Goal: Information Seeking & Learning: Learn about a topic

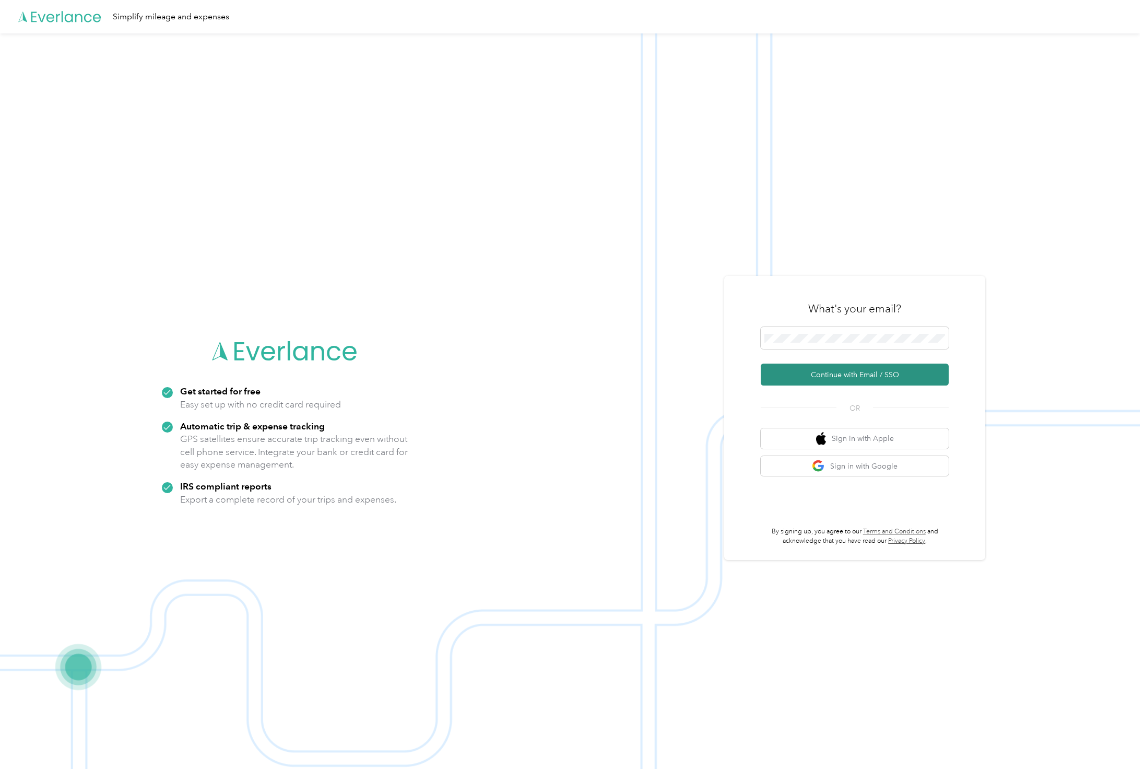
click at [853, 373] on button "Continue with Email / SSO" at bounding box center [855, 374] width 188 height 22
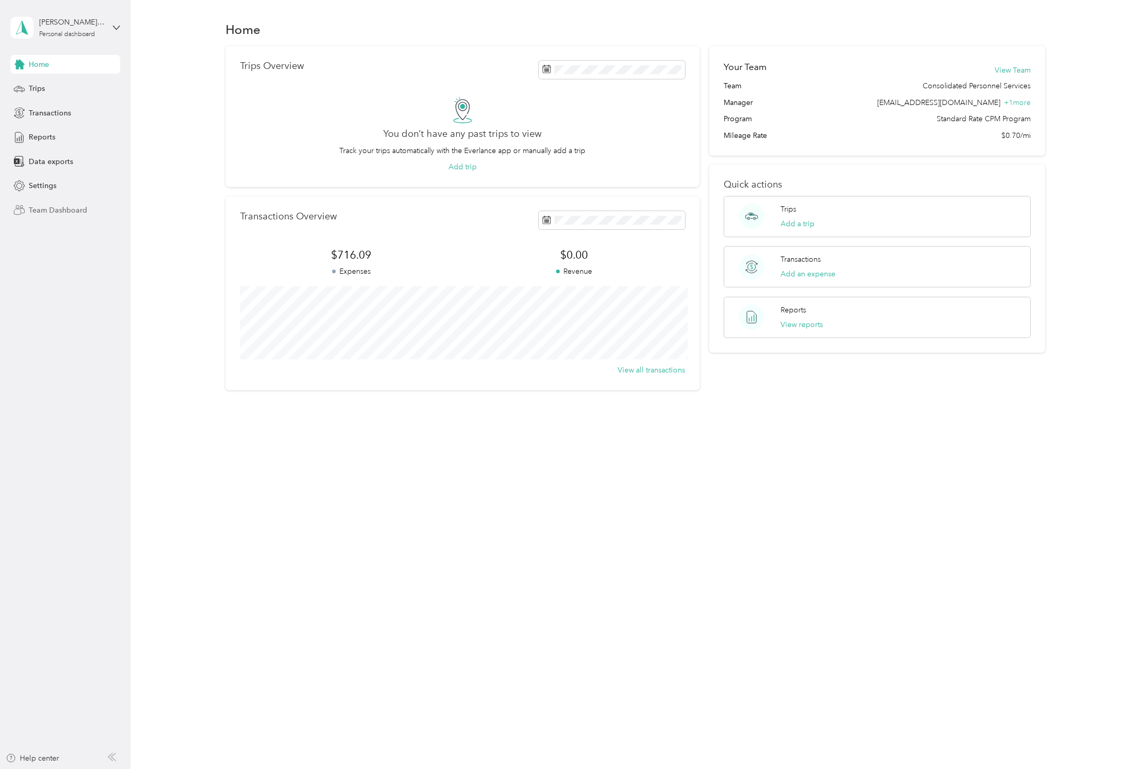
click at [44, 216] on div "Team Dashboard" at bounding box center [65, 210] width 110 height 19
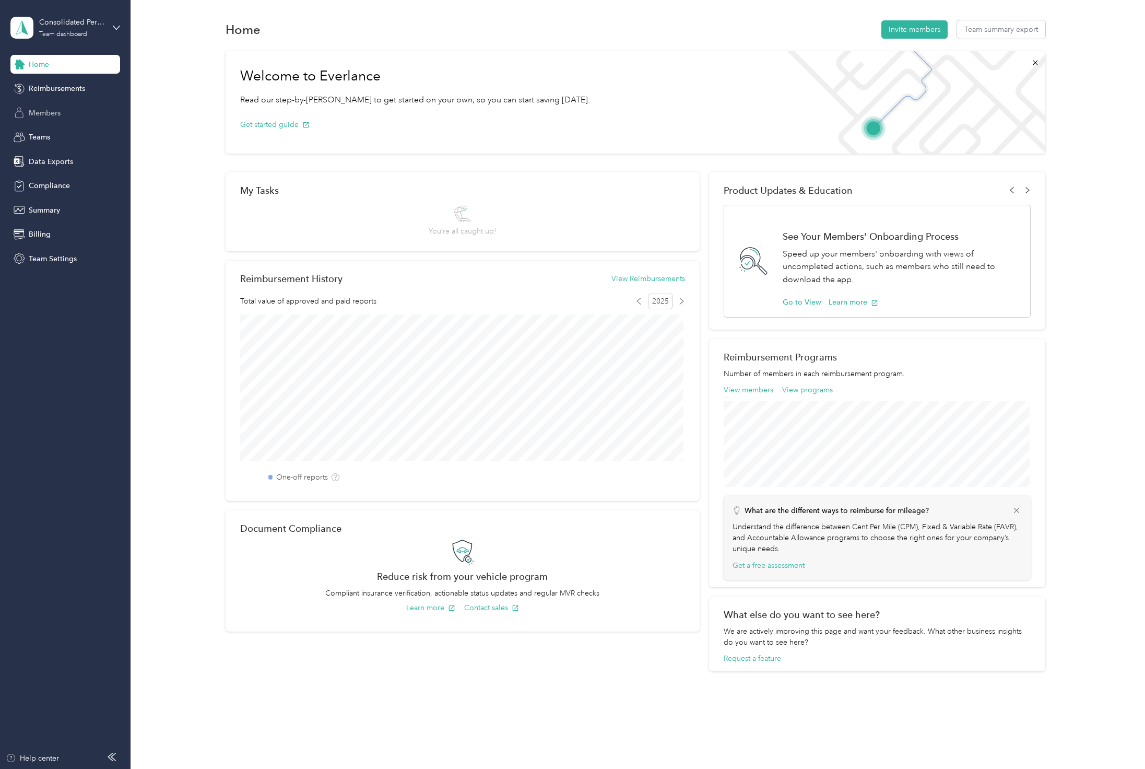
click at [28, 111] on div "Members" at bounding box center [65, 112] width 110 height 19
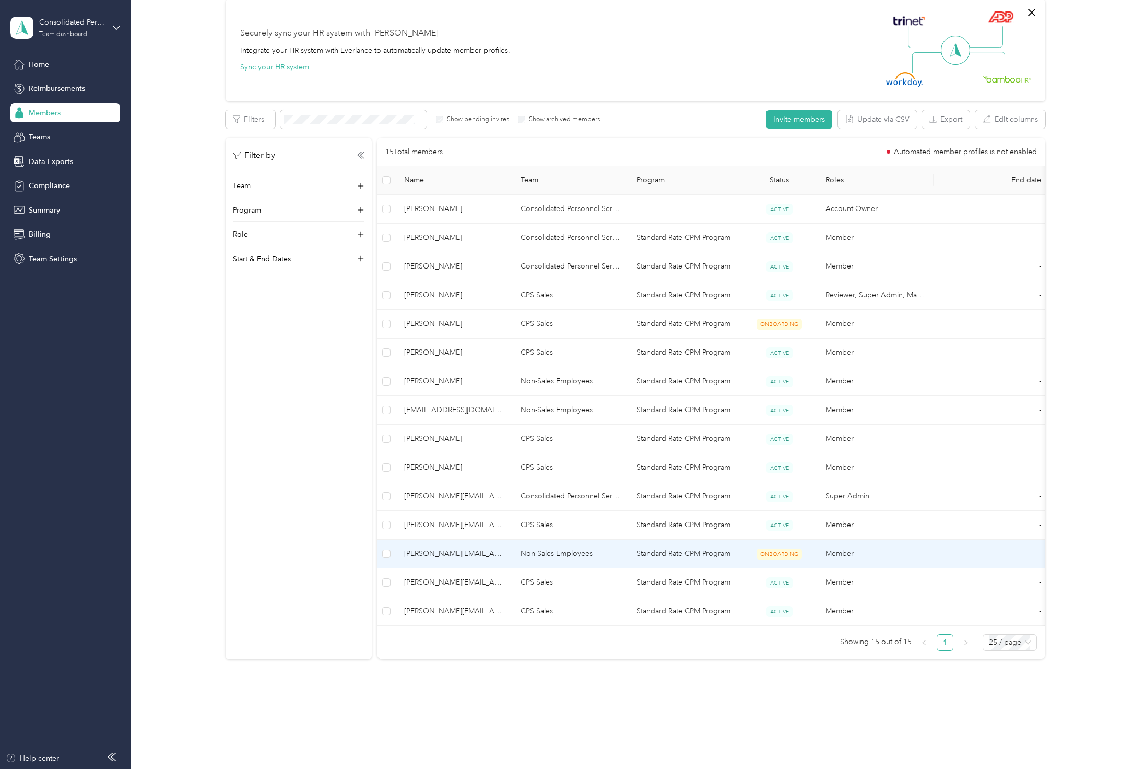
scroll to position [92, 0]
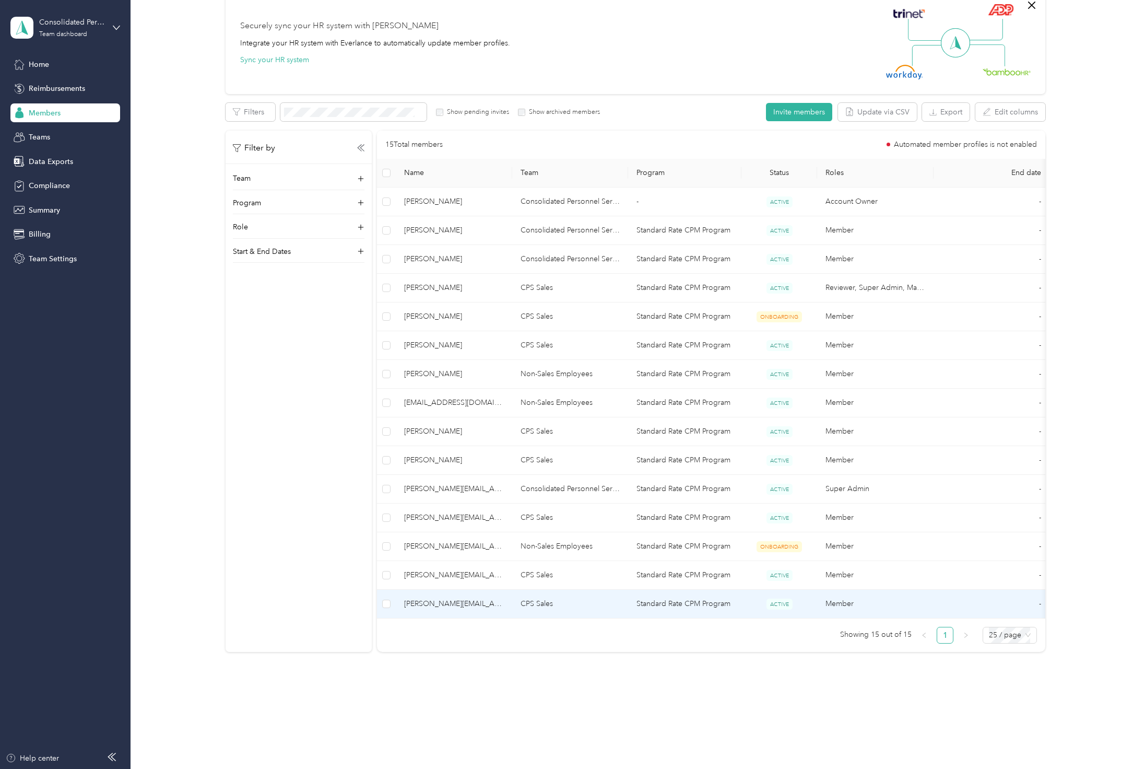
click at [415, 604] on span "[PERSON_NAME][EMAIL_ADDRESS][PERSON_NAME][DOMAIN_NAME]" at bounding box center [454, 603] width 100 height 11
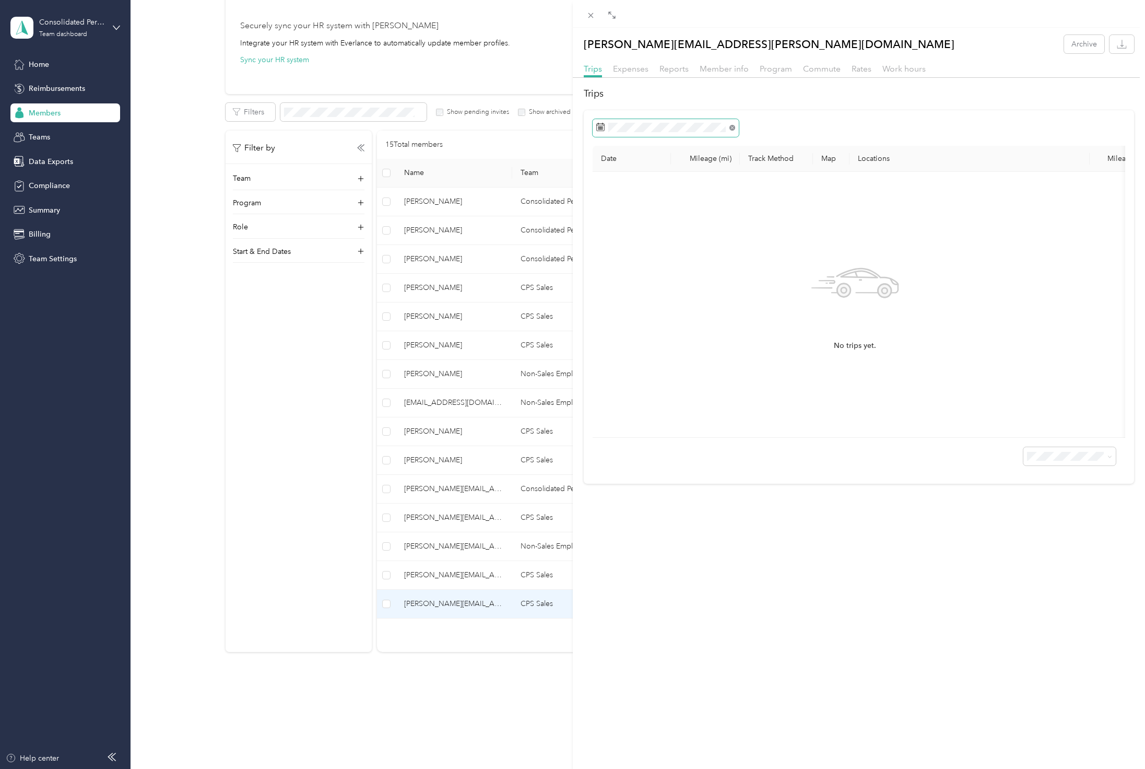
click at [733, 125] on icon at bounding box center [733, 128] width 6 height 6
click at [643, 73] on span "Expenses" at bounding box center [631, 69] width 36 height 10
click at [685, 67] on span "Reports" at bounding box center [674, 69] width 29 height 10
click at [721, 66] on span "Member info" at bounding box center [724, 69] width 49 height 10
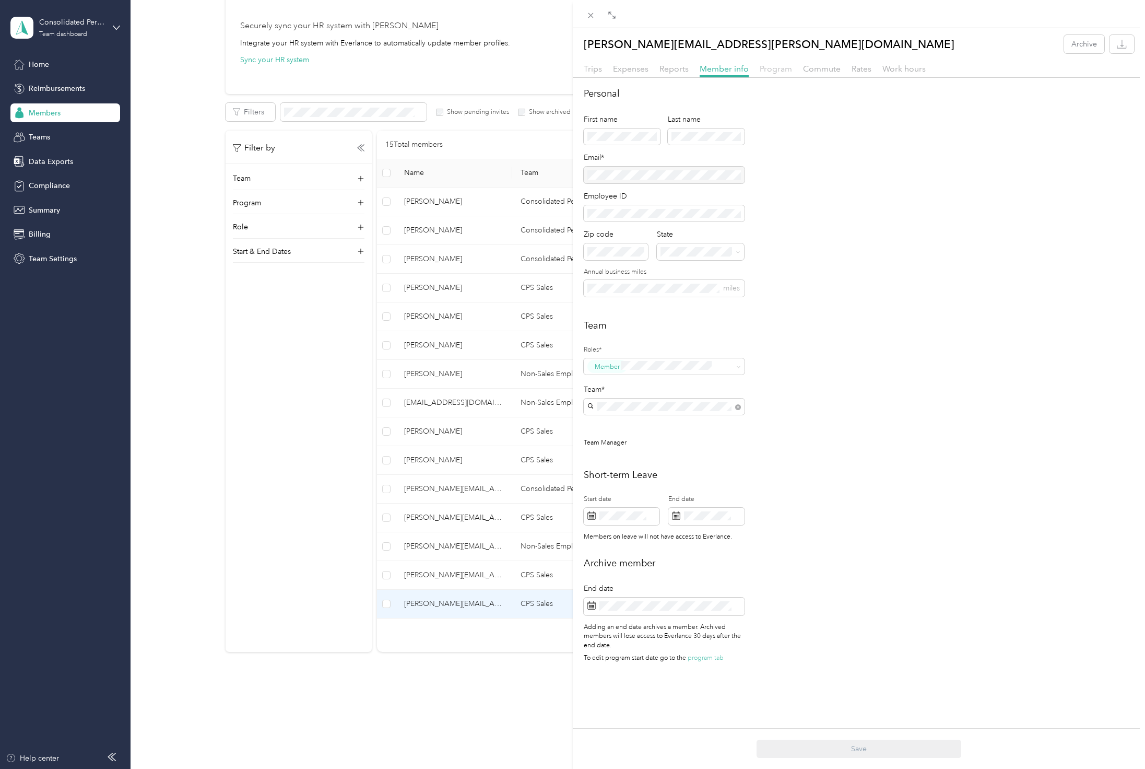
click at [784, 67] on span "Program" at bounding box center [776, 69] width 32 height 10
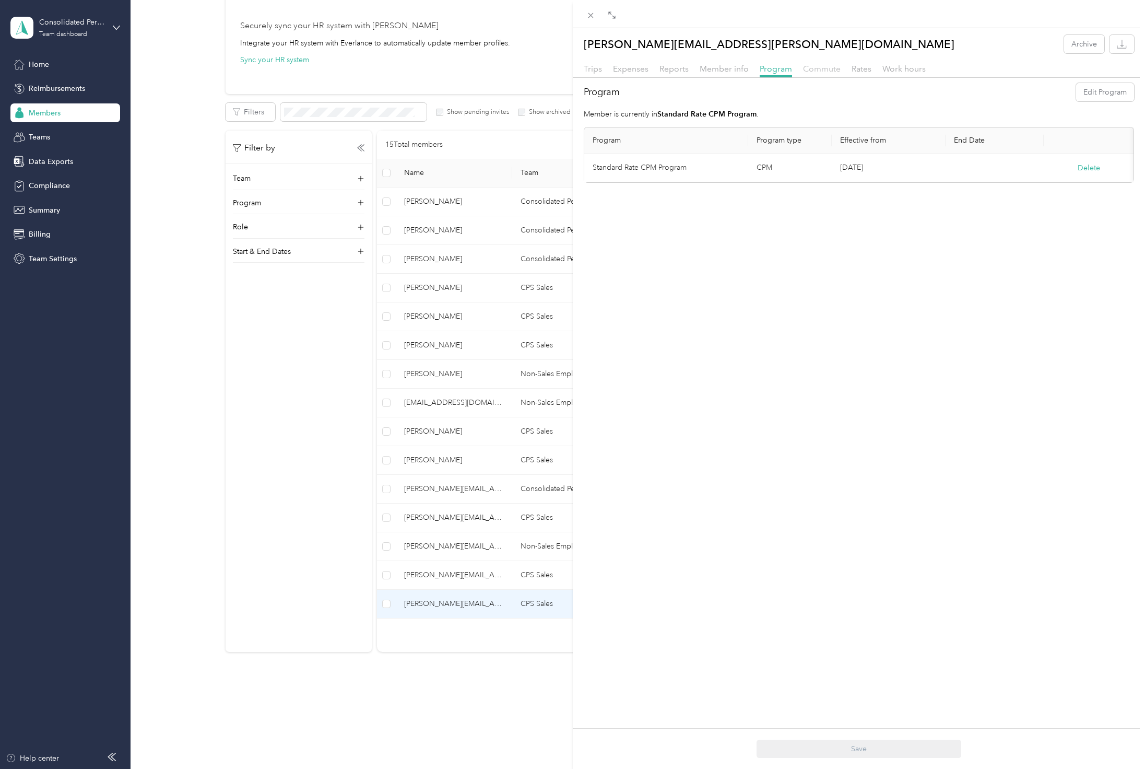
click at [827, 67] on span "Commute" at bounding box center [822, 69] width 38 height 10
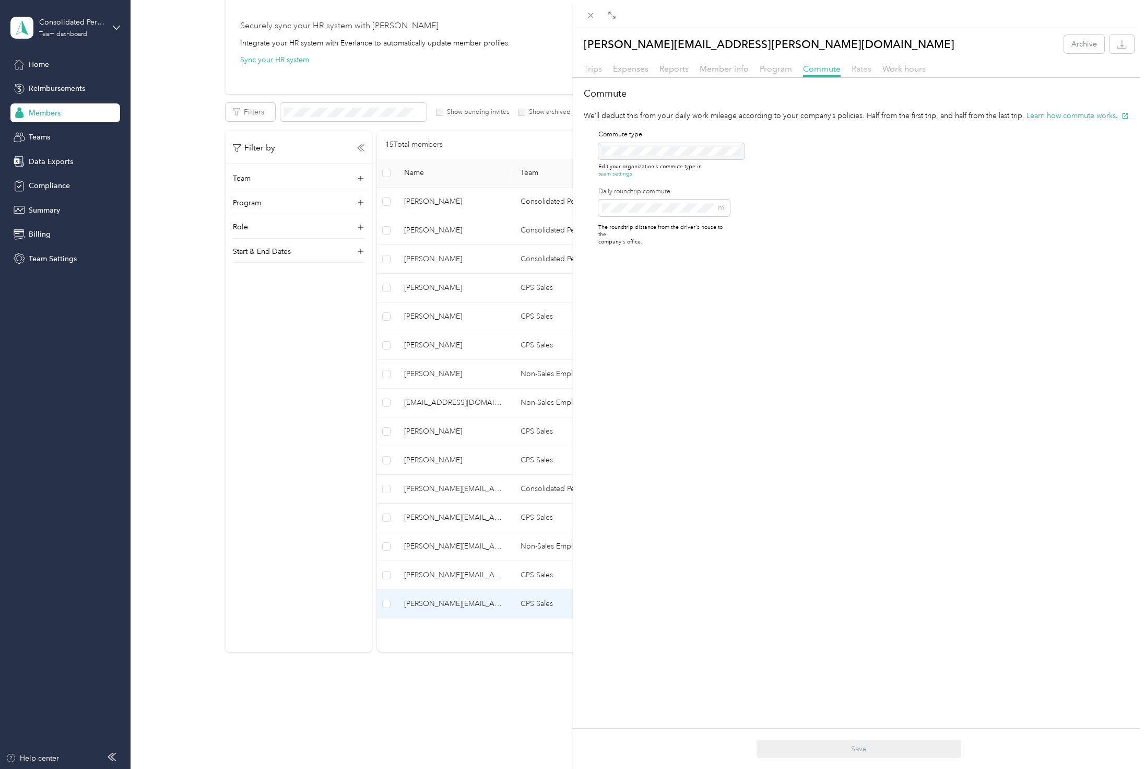
click at [866, 68] on span "Rates" at bounding box center [862, 69] width 20 height 10
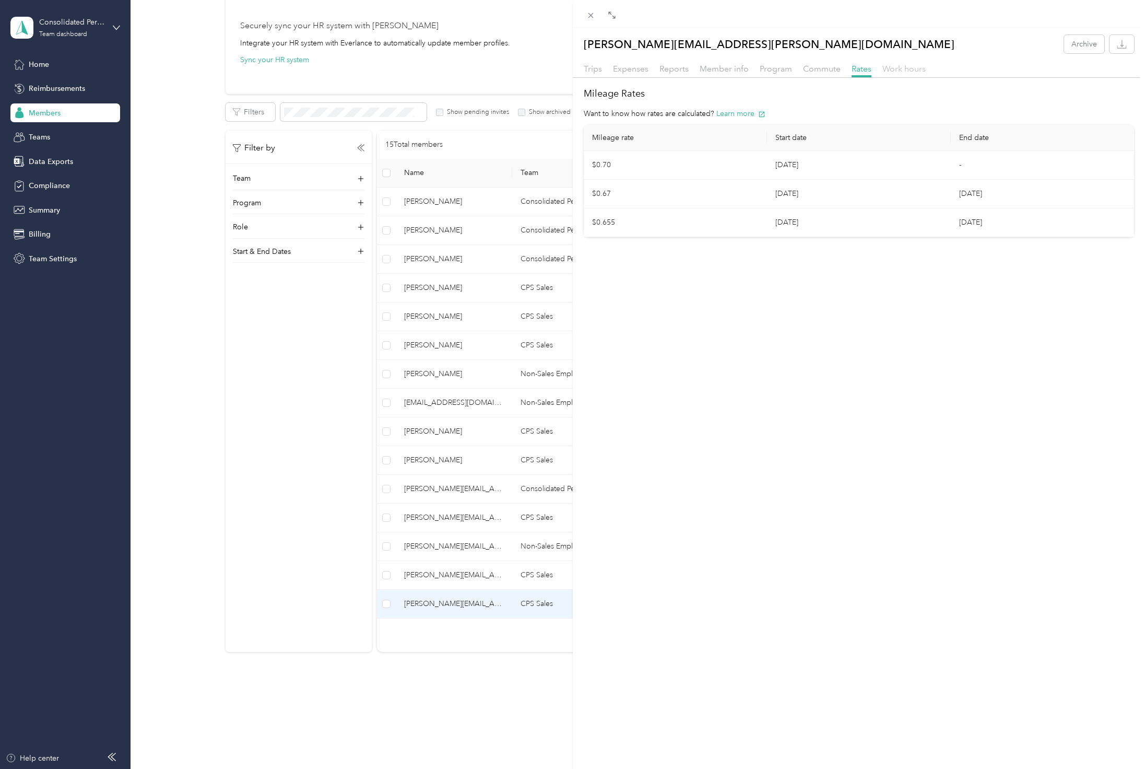
click at [908, 72] on span "Work hours" at bounding box center [904, 69] width 43 height 10
click at [865, 69] on span "Rates" at bounding box center [862, 69] width 20 height 10
click at [914, 68] on span "Work hours" at bounding box center [904, 69] width 43 height 10
click at [595, 65] on span "Trips" at bounding box center [593, 69] width 18 height 10
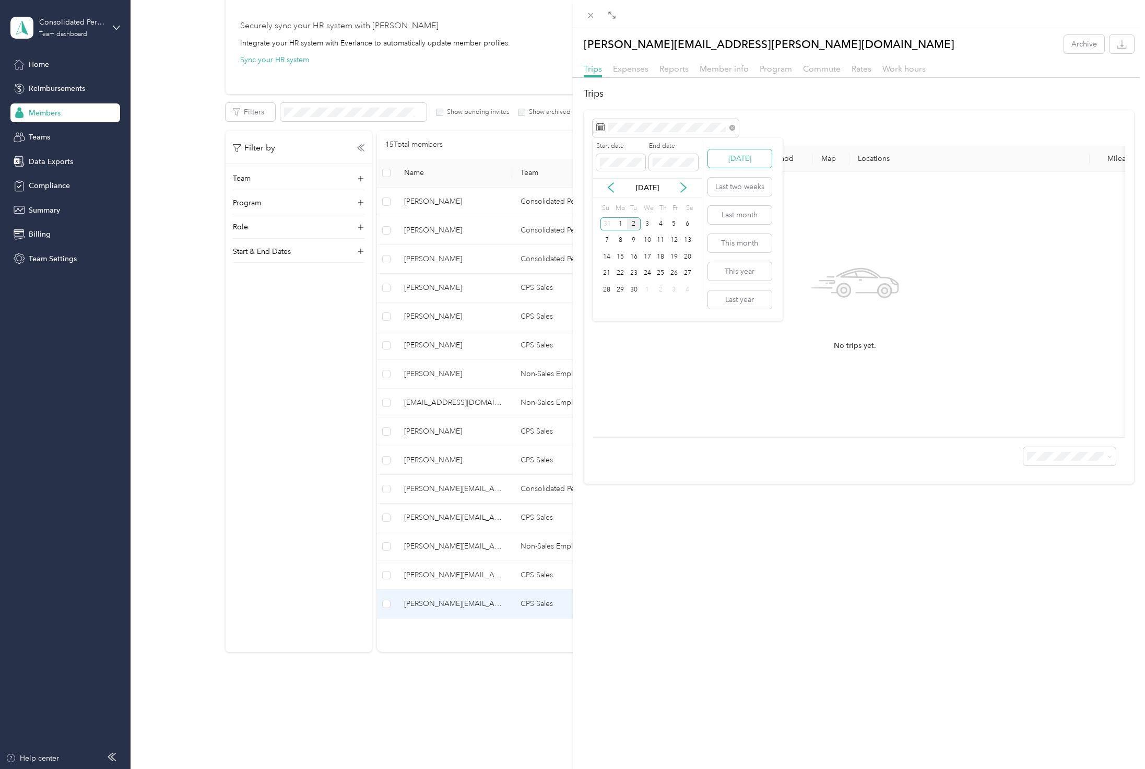
click at [745, 159] on button "[DATE]" at bounding box center [740, 158] width 64 height 18
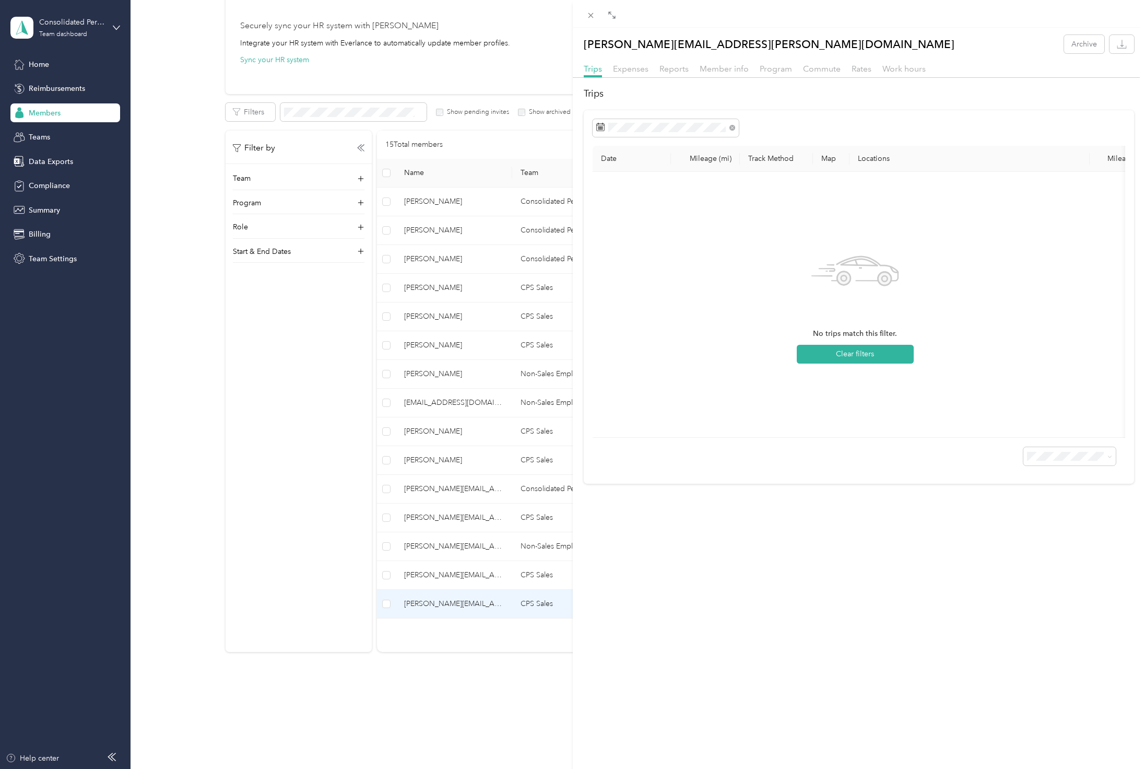
click at [384, 577] on div "[PERSON_NAME][EMAIL_ADDRESS][PERSON_NAME][DOMAIN_NAME] Archive Trips Expenses R…" at bounding box center [572, 384] width 1145 height 769
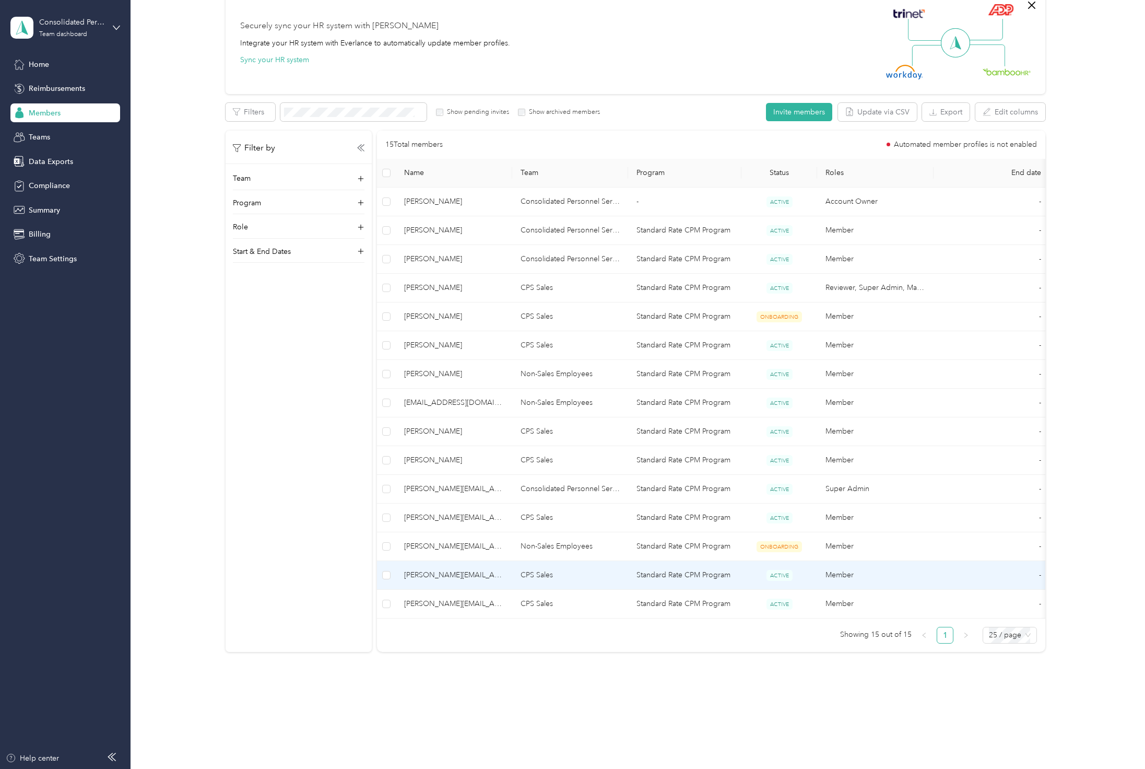
click at [420, 572] on span "[PERSON_NAME][EMAIL_ADDRESS][PERSON_NAME][DOMAIN_NAME]" at bounding box center [454, 574] width 100 height 11
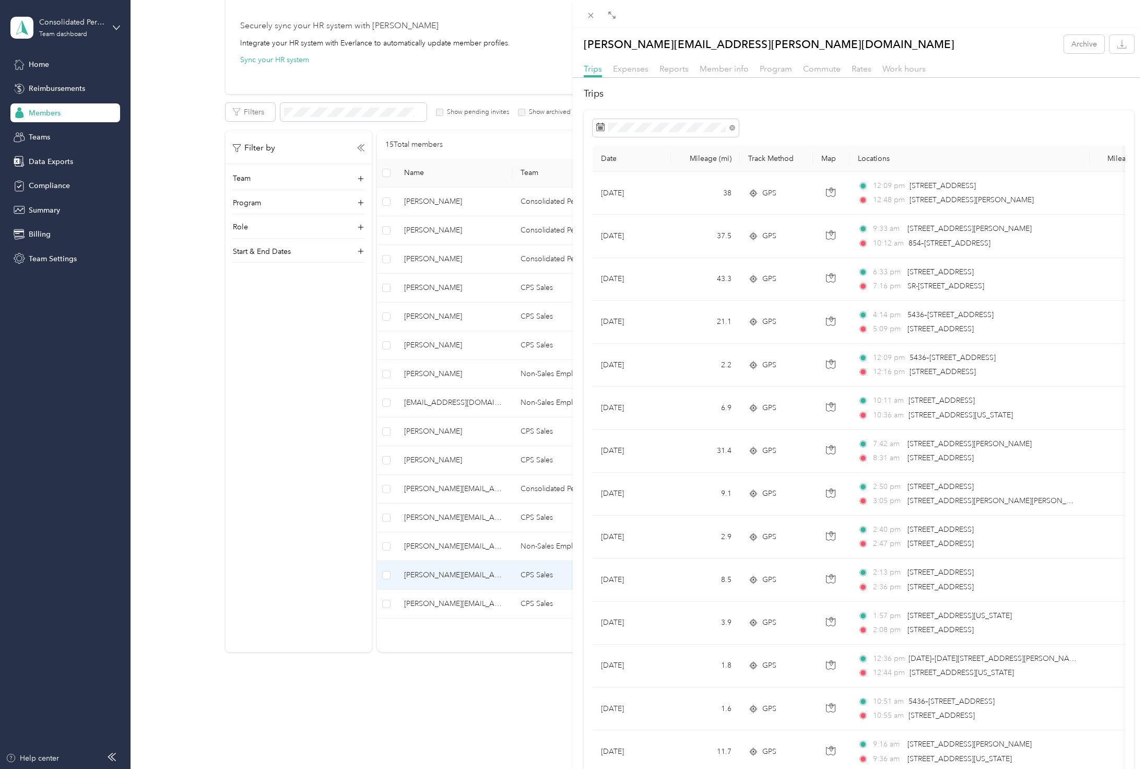
click at [428, 513] on div "[PERSON_NAME][EMAIL_ADDRESS][PERSON_NAME][DOMAIN_NAME] Archive Trips Expenses R…" at bounding box center [572, 384] width 1145 height 769
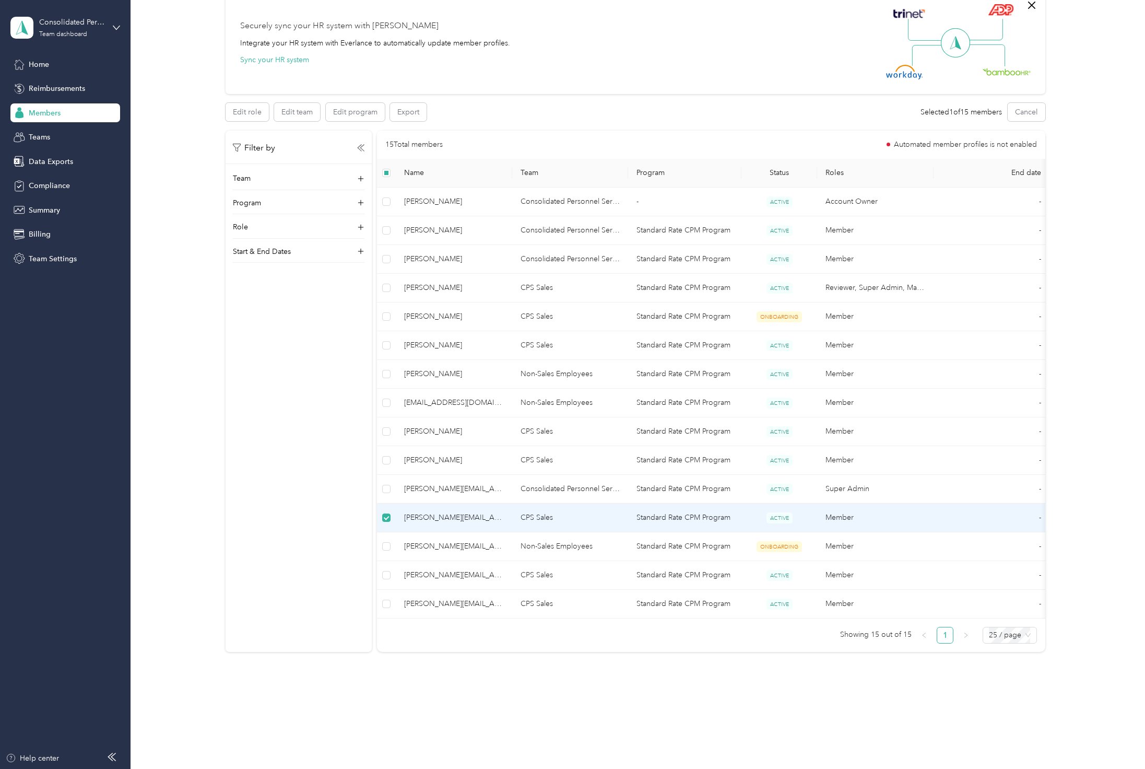
click at [424, 518] on span "[PERSON_NAME][EMAIL_ADDRESS][PERSON_NAME][DOMAIN_NAME]" at bounding box center [454, 517] width 100 height 11
click at [432, 513] on span "[PERSON_NAME][EMAIL_ADDRESS][PERSON_NAME][DOMAIN_NAME]" at bounding box center [454, 517] width 100 height 11
click at [394, 513] on td at bounding box center [386, 517] width 19 height 29
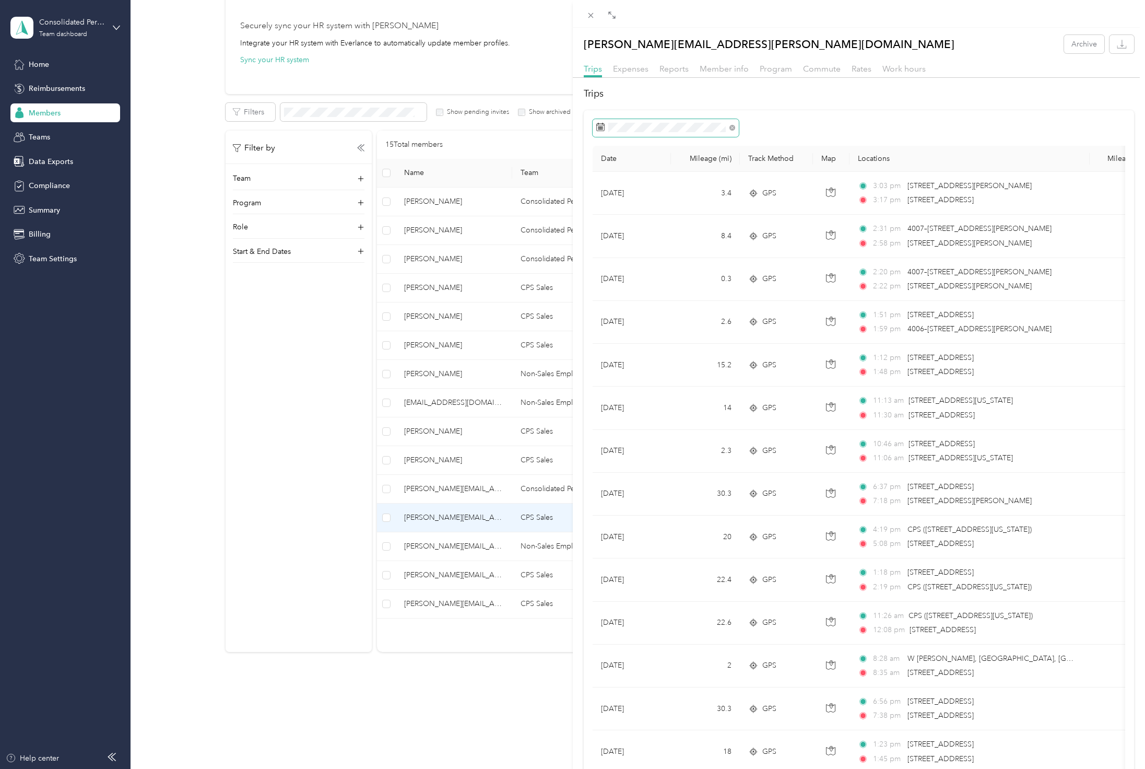
click at [728, 128] on span at bounding box center [730, 127] width 9 height 7
click at [732, 127] on icon at bounding box center [733, 128] width 6 height 6
click at [733, 158] on button "[DATE]" at bounding box center [740, 158] width 64 height 18
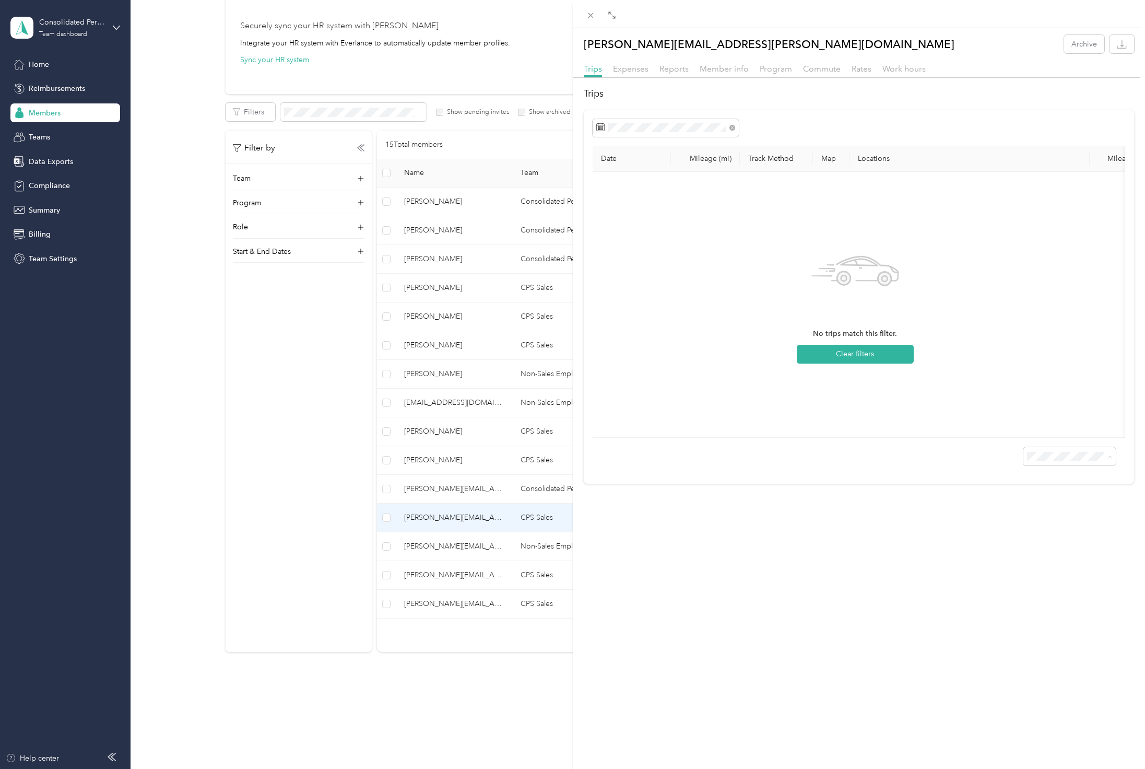
click at [973, 576] on div "[PERSON_NAME][EMAIL_ADDRESS][PERSON_NAME][DOMAIN_NAME] Archive Trips Expenses R…" at bounding box center [859, 412] width 573 height 769
click at [655, 68] on div "Trips Expenses Reports Member info Program Commute Rates Work hours" at bounding box center [859, 70] width 573 height 15
click at [667, 70] on span "Reports" at bounding box center [674, 69] width 29 height 10
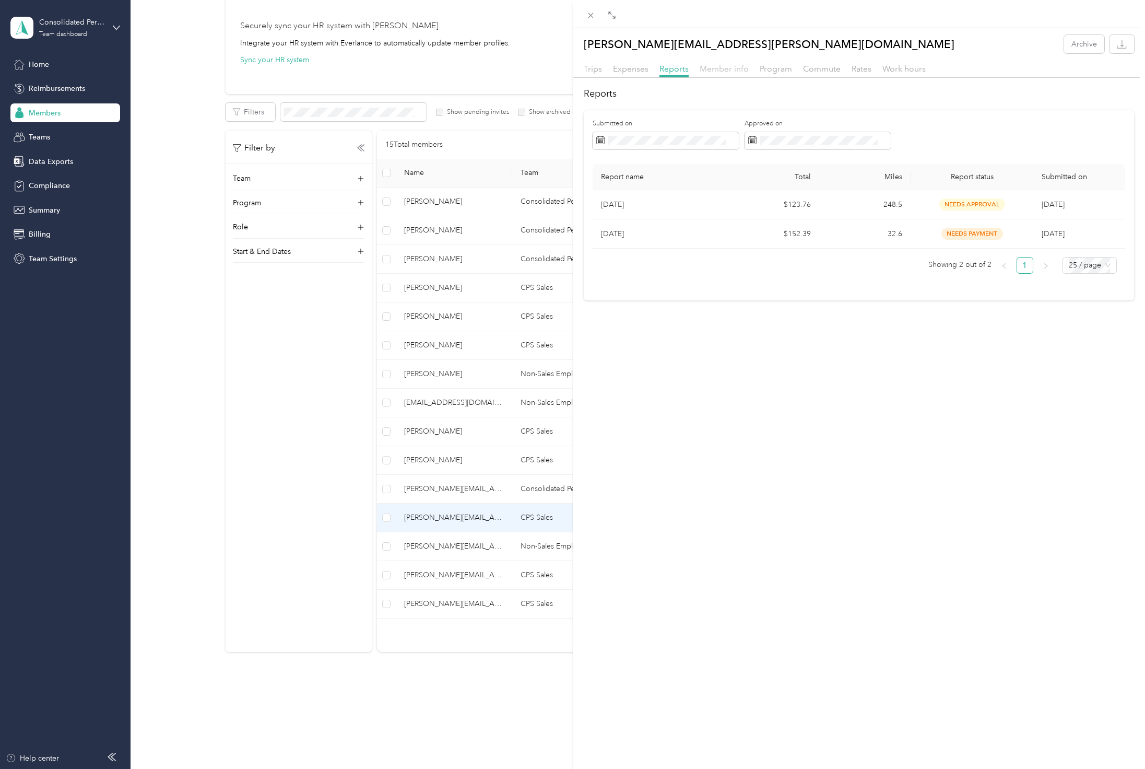
click at [712, 73] on span "Member info" at bounding box center [724, 69] width 49 height 10
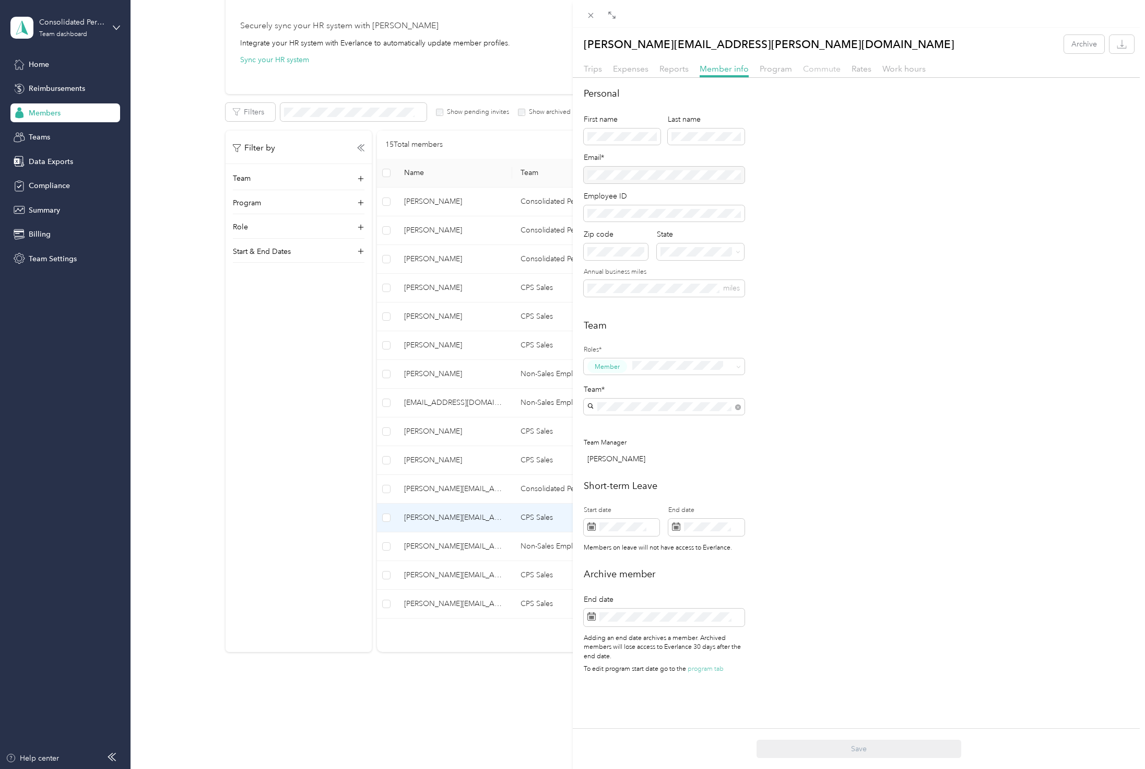
click at [830, 67] on span "Commute" at bounding box center [822, 69] width 38 height 10
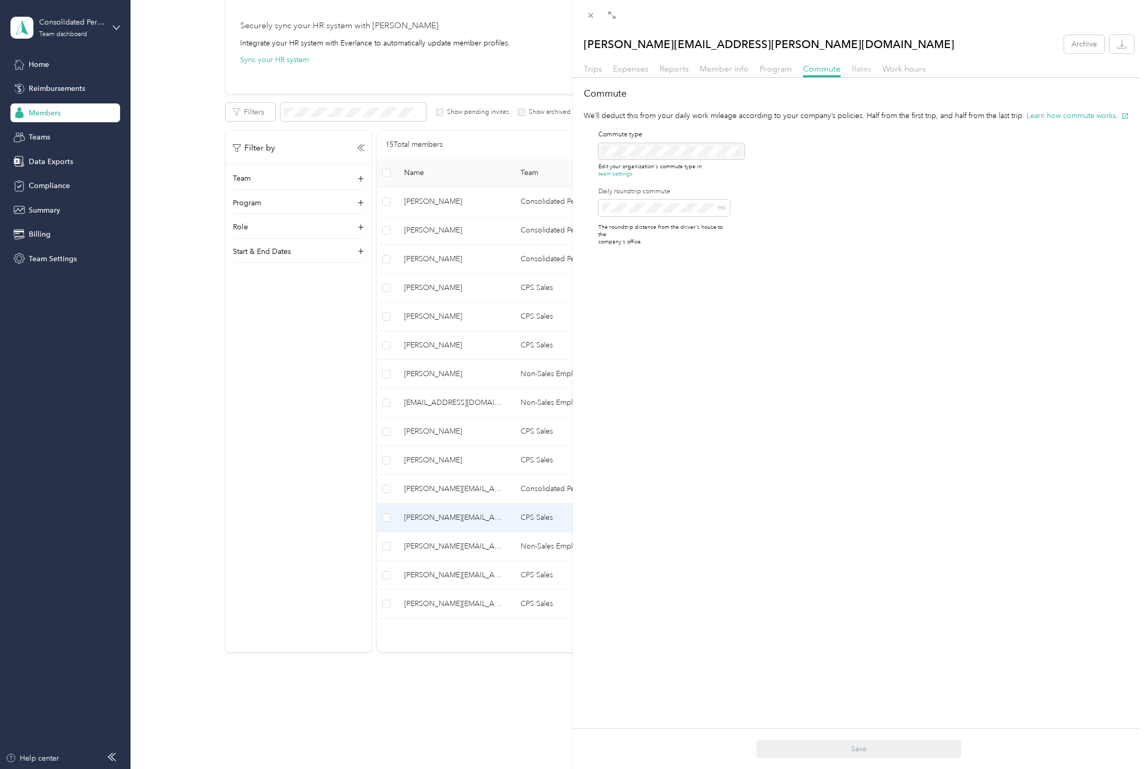
click at [865, 72] on span "Rates" at bounding box center [862, 69] width 20 height 10
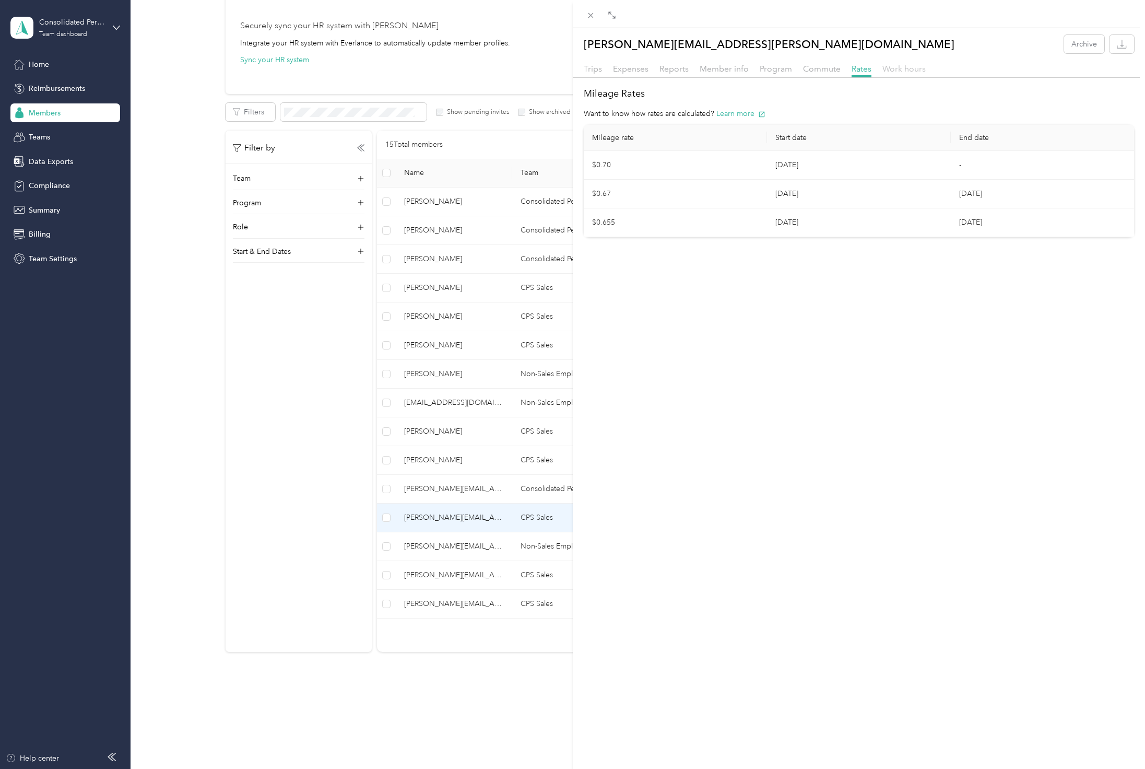
click at [899, 72] on span "Work hours" at bounding box center [904, 69] width 43 height 10
click at [591, 68] on span "Trips" at bounding box center [593, 69] width 18 height 10
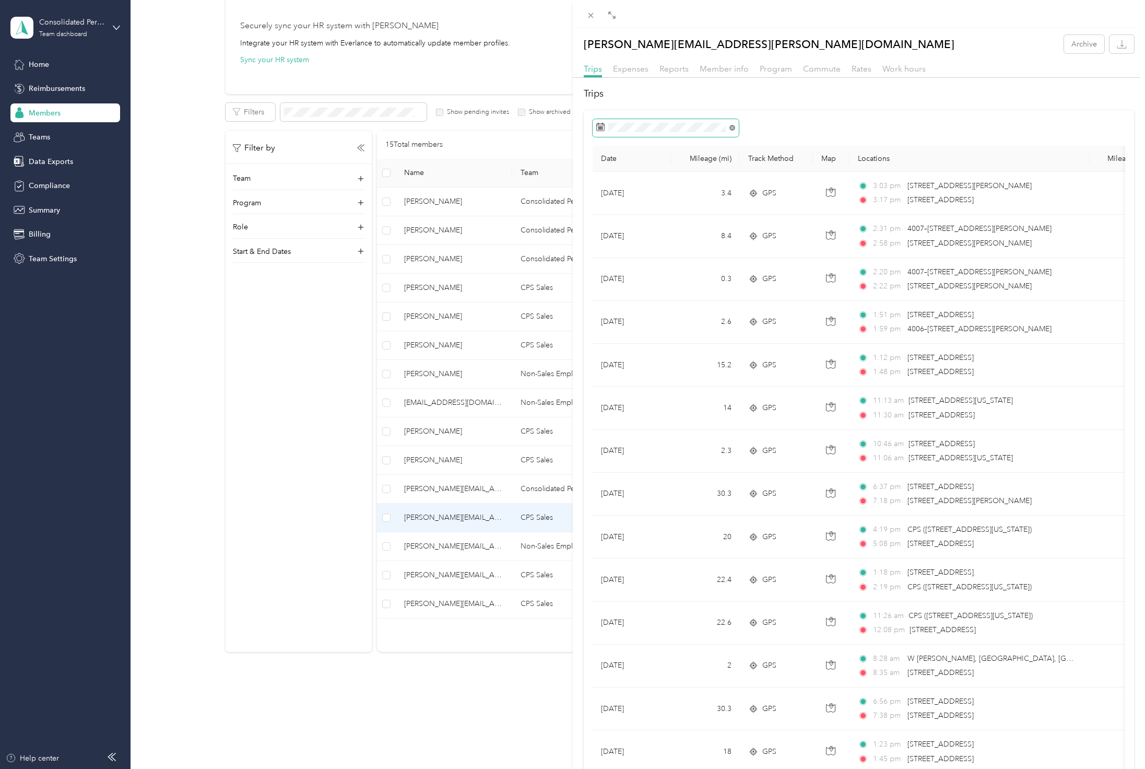
click at [731, 125] on icon at bounding box center [733, 128] width 6 height 6
click at [57, 253] on div "[PERSON_NAME][EMAIL_ADDRESS][PERSON_NAME][DOMAIN_NAME] Archive Trips Expenses R…" at bounding box center [572, 384] width 1145 height 769
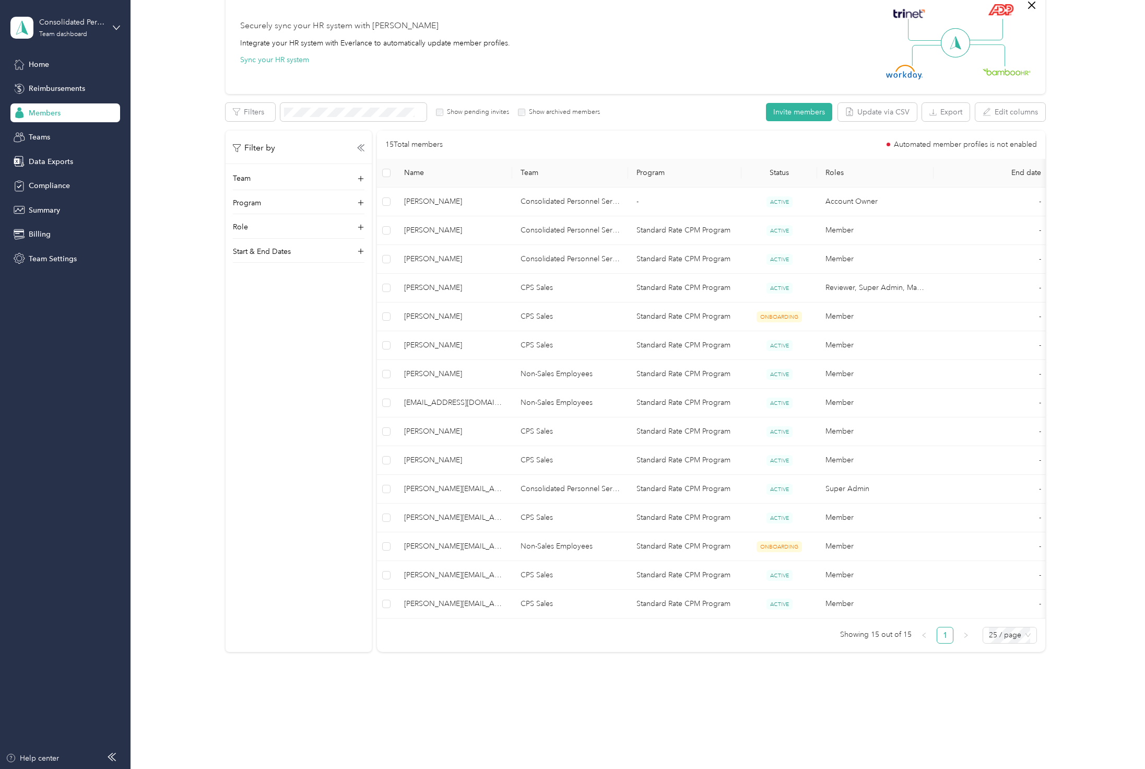
click at [49, 258] on span "Team Settings" at bounding box center [53, 258] width 48 height 11
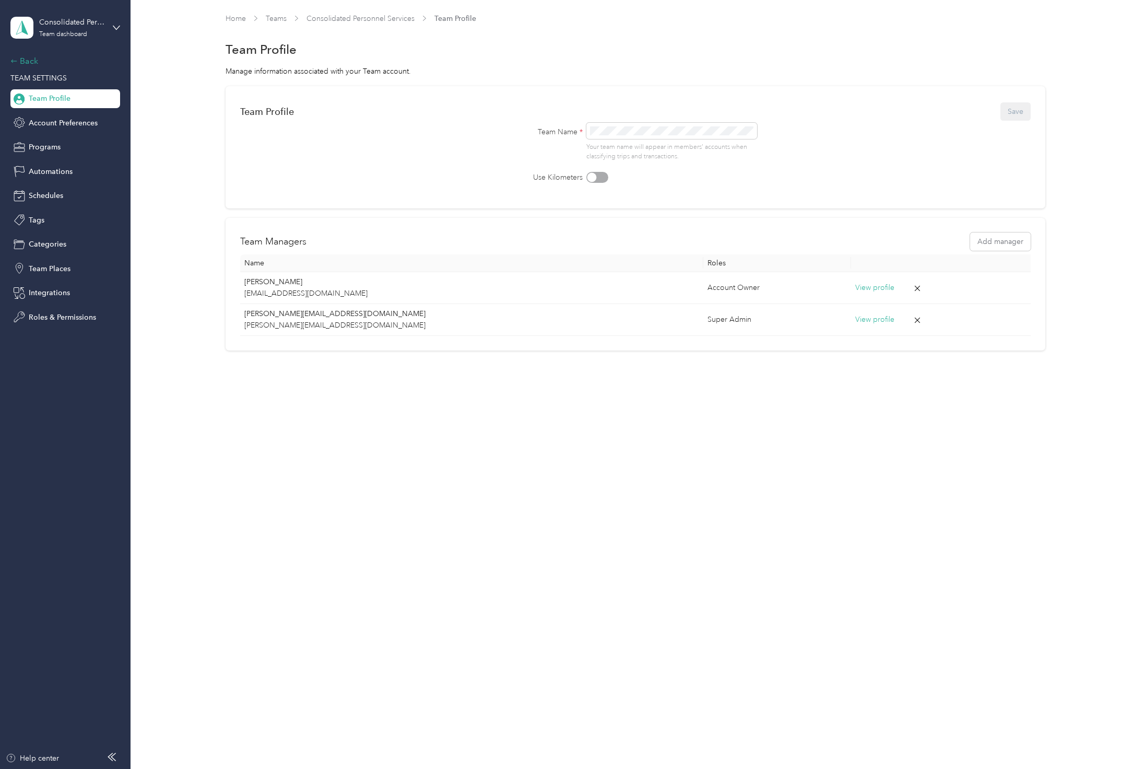
click at [25, 59] on div "Back" at bounding box center [62, 61] width 104 height 13
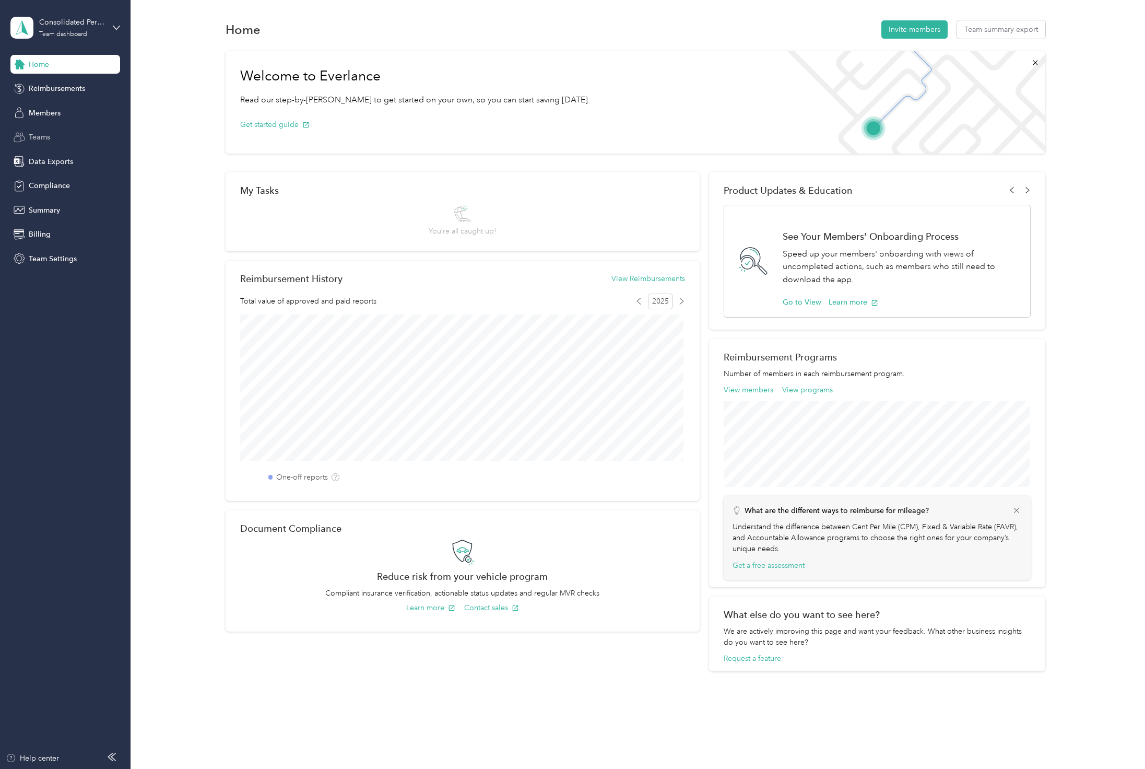
click at [39, 134] on span "Teams" at bounding box center [39, 137] width 21 height 11
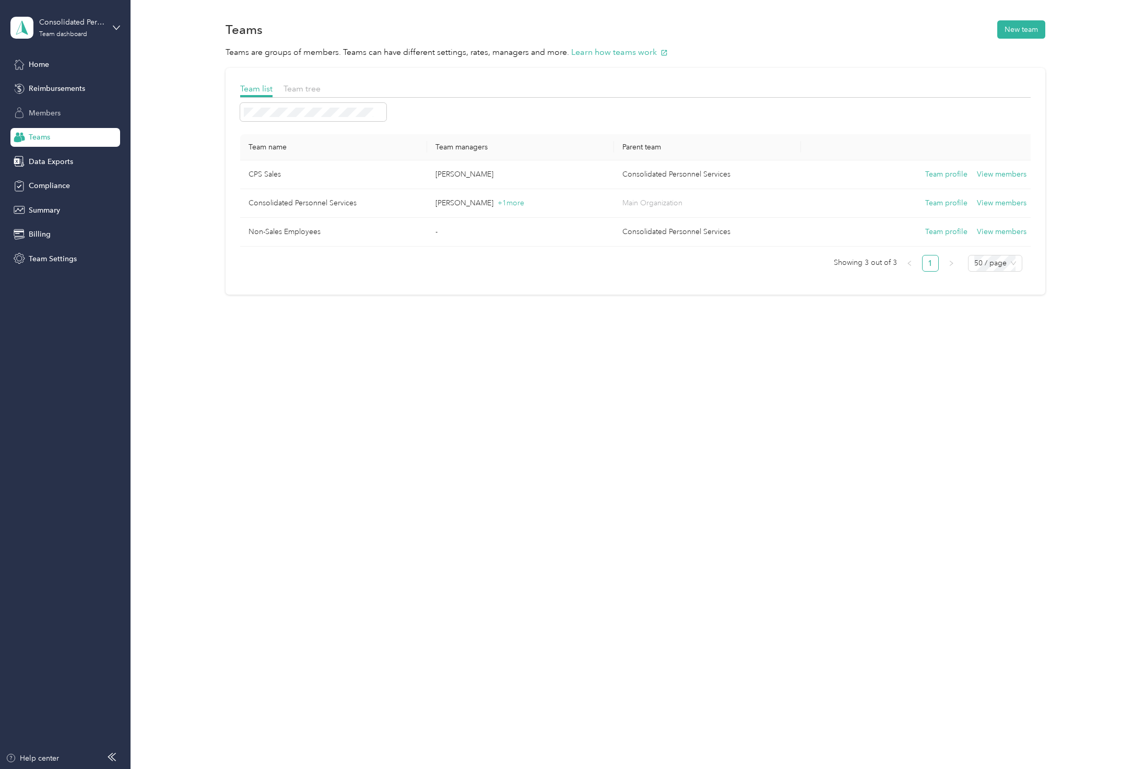
click at [29, 112] on span "Members" at bounding box center [45, 113] width 32 height 11
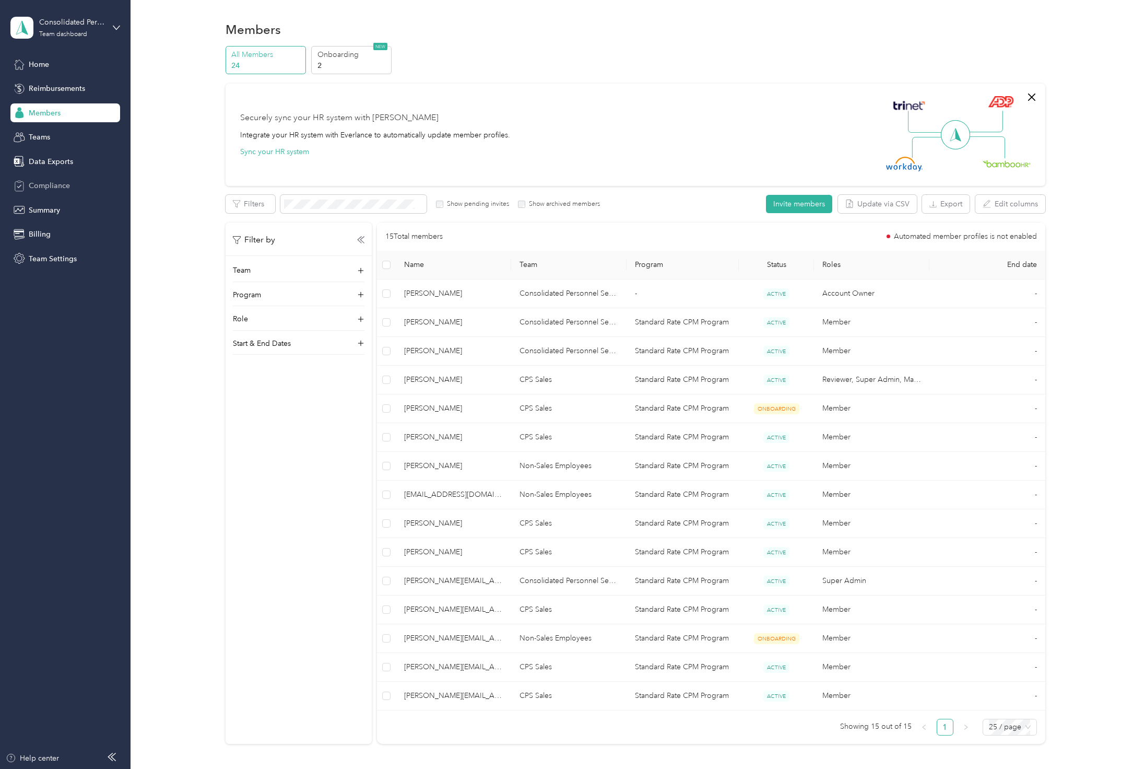
click at [22, 185] on icon at bounding box center [19, 185] width 11 height 11
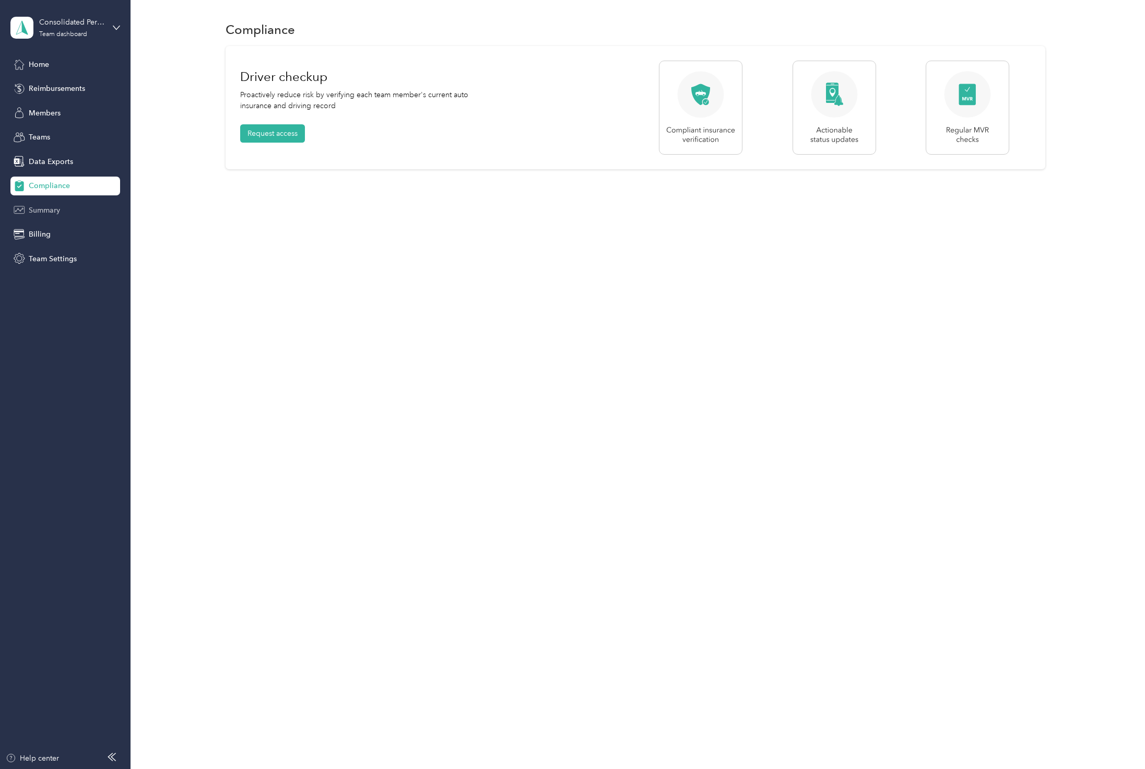
click at [37, 207] on span "Summary" at bounding box center [44, 210] width 31 height 11
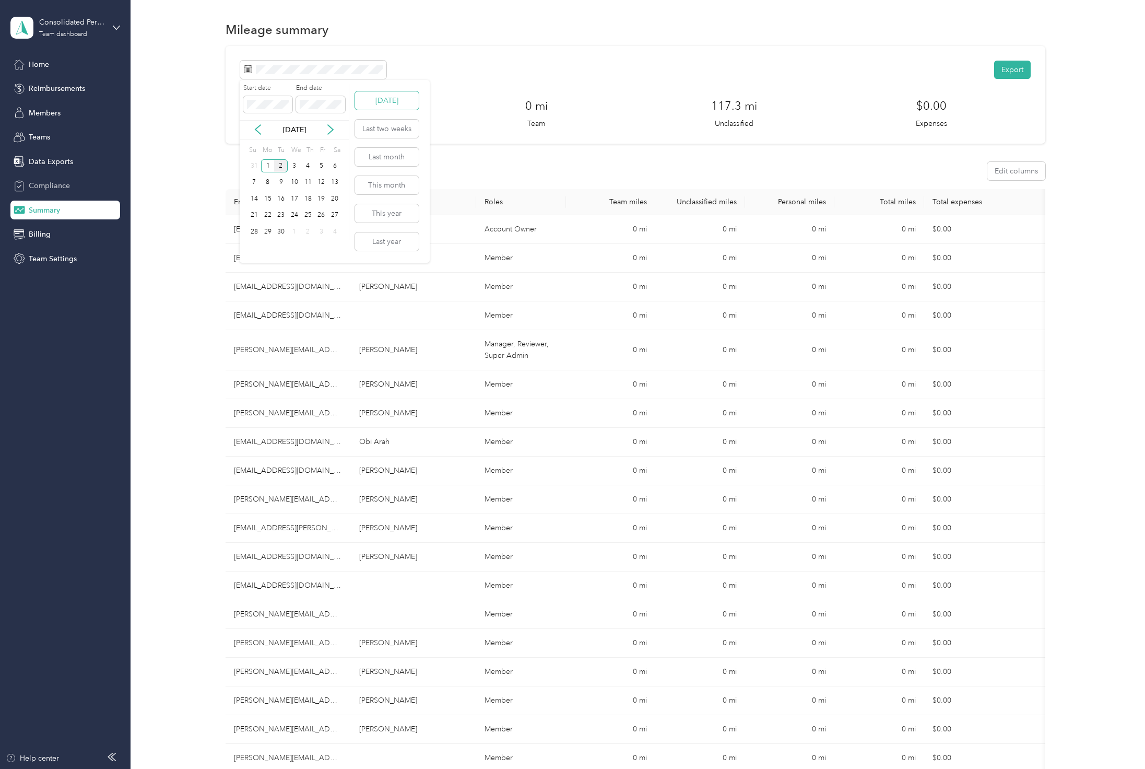
click at [371, 94] on button "[DATE]" at bounding box center [387, 100] width 64 height 18
click at [385, 99] on button "[DATE]" at bounding box center [387, 100] width 64 height 18
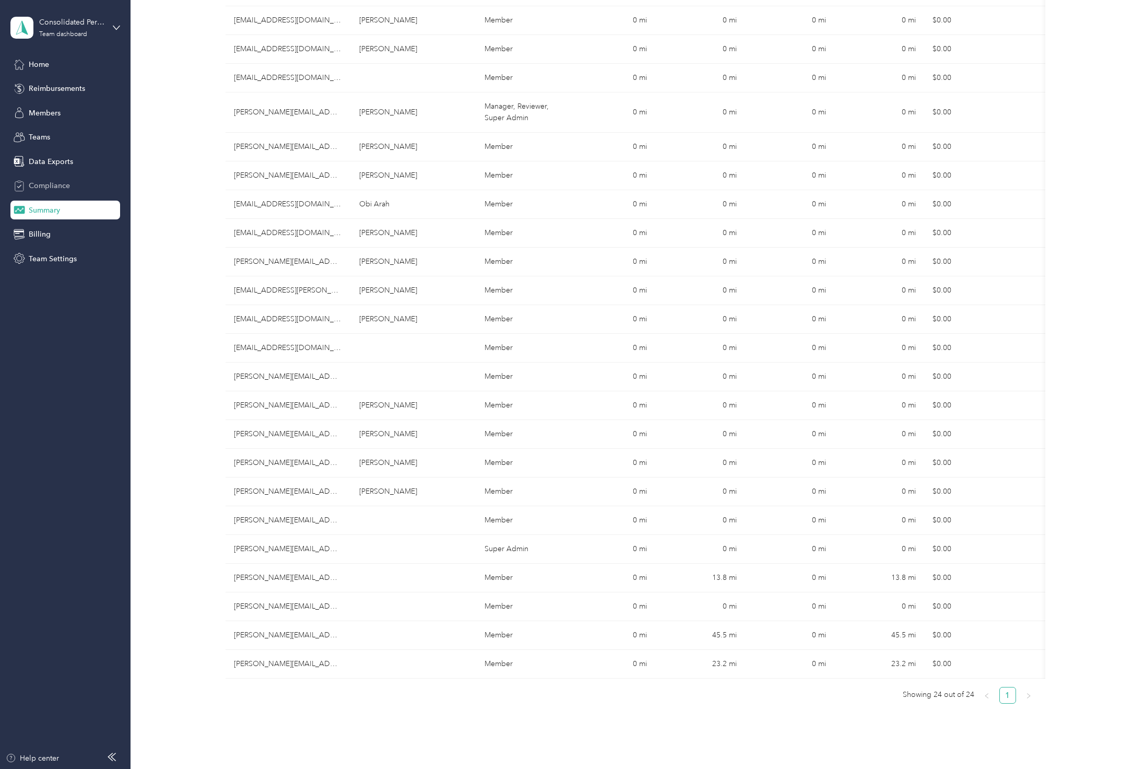
scroll to position [261, 0]
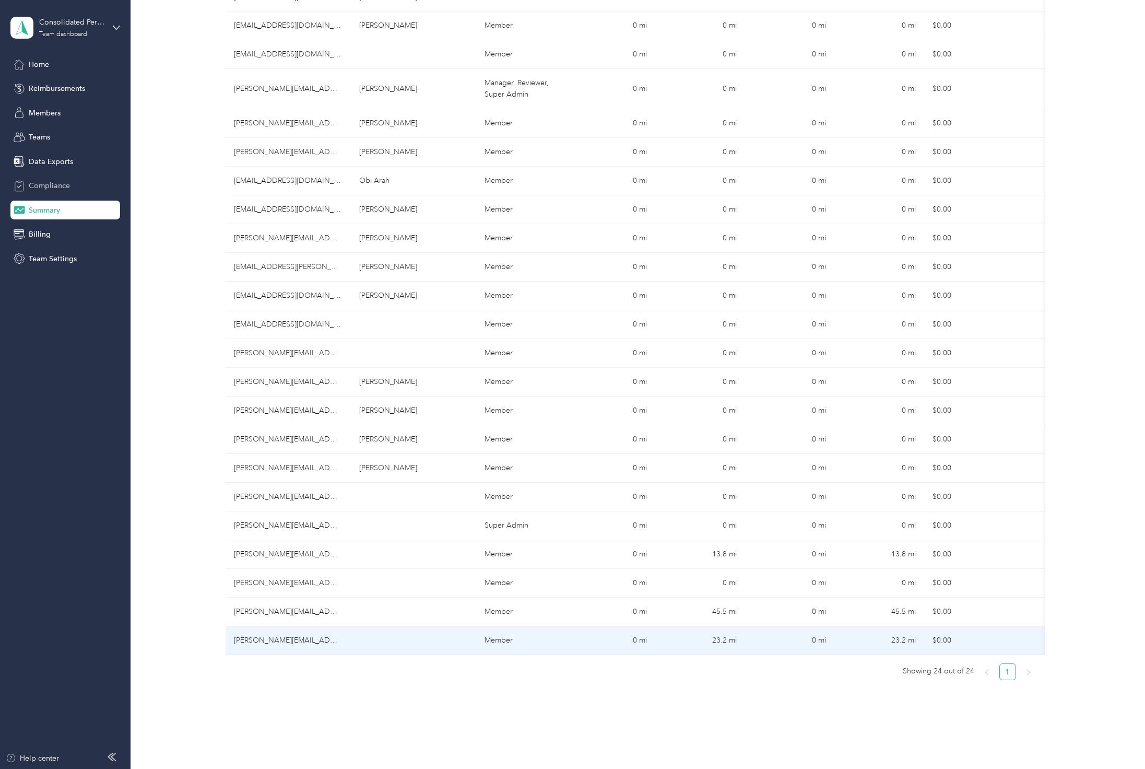
click at [730, 642] on td "23.2 mi" at bounding box center [700, 640] width 90 height 29
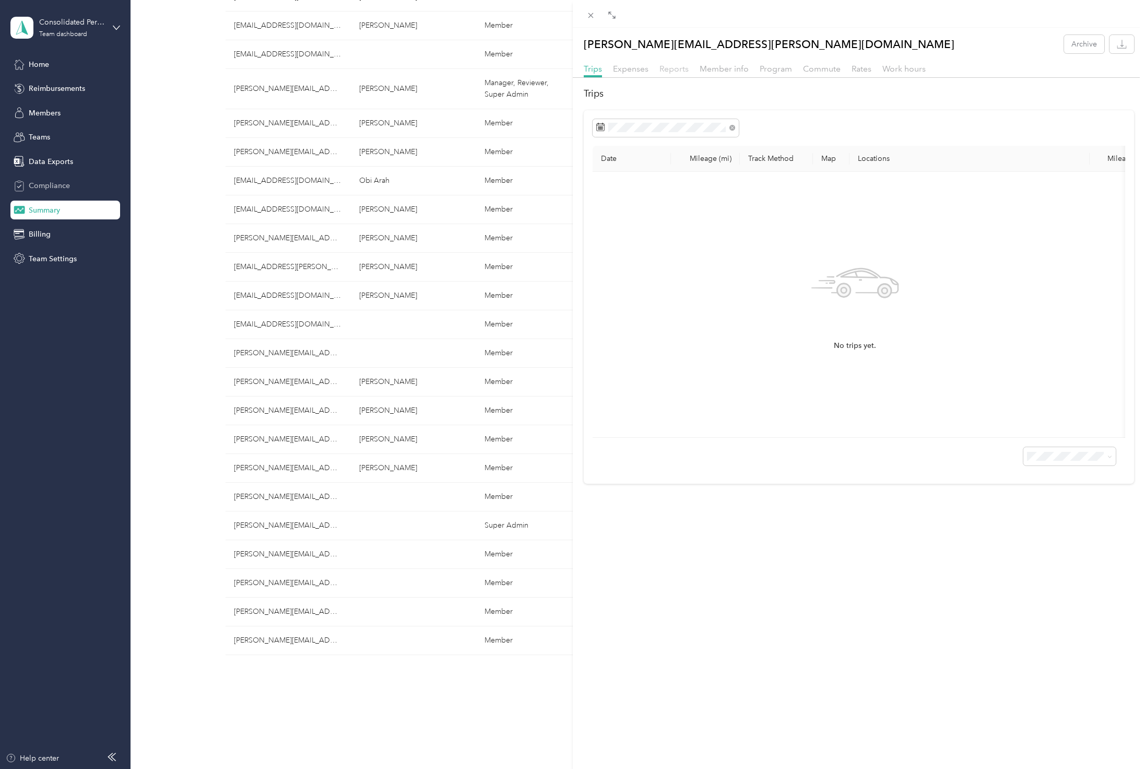
click at [660, 70] on span "Reports" at bounding box center [674, 69] width 29 height 10
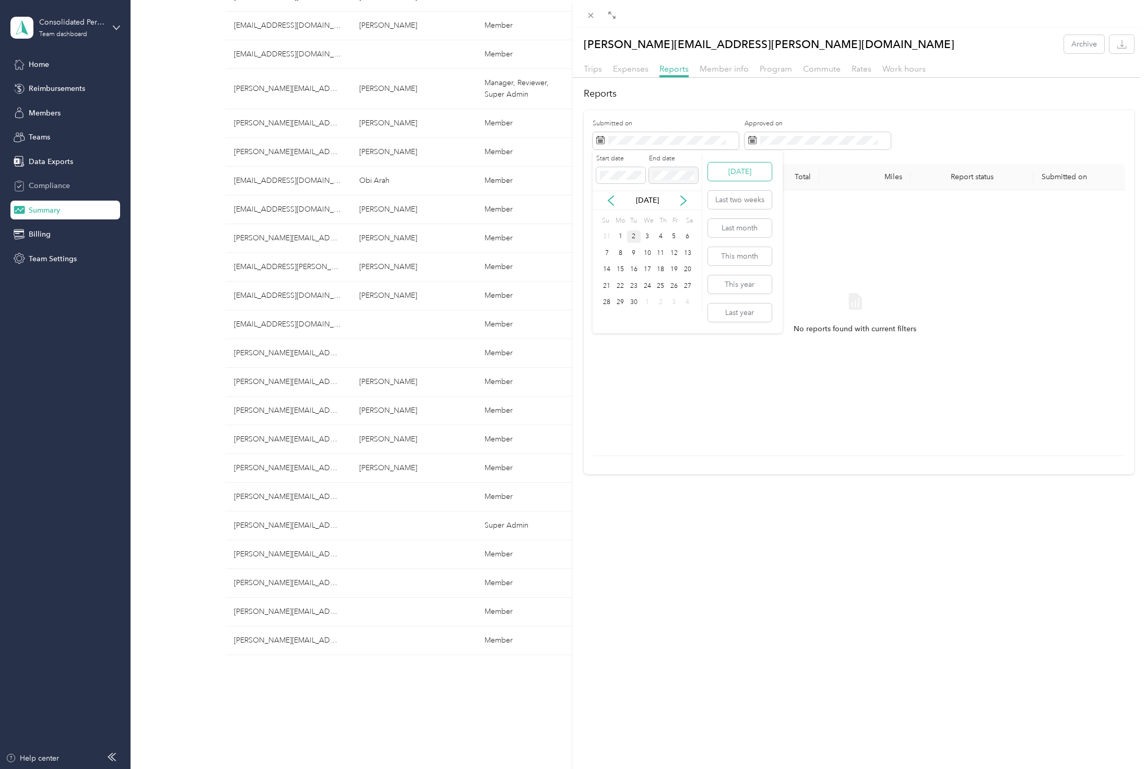
click at [732, 167] on button "[DATE]" at bounding box center [740, 171] width 64 height 18
click at [629, 107] on div "Reports Submitted on Approved on Report name Total Miles Report status Submitte…" at bounding box center [859, 280] width 573 height 387
click at [649, 66] on div "Trips Expenses Reports Member info Program Commute Rates Work hours" at bounding box center [859, 70] width 573 height 15
click at [636, 67] on span "Expenses" at bounding box center [631, 69] width 36 height 10
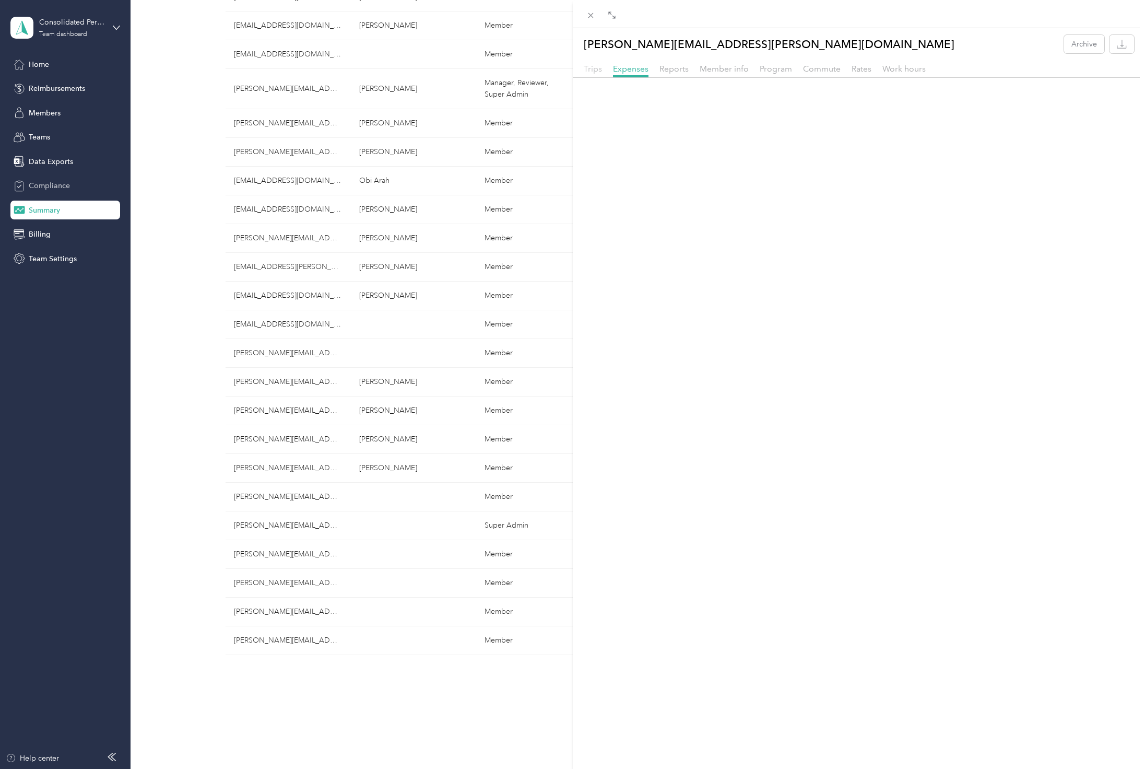
click at [591, 69] on span "Trips" at bounding box center [593, 69] width 18 height 10
click at [737, 125] on span at bounding box center [666, 128] width 146 height 18
click at [41, 213] on div "[PERSON_NAME][EMAIL_ADDRESS][PERSON_NAME][DOMAIN_NAME] Archive Trips Expenses R…" at bounding box center [572, 384] width 1145 height 769
